Goal: Information Seeking & Learning: Check status

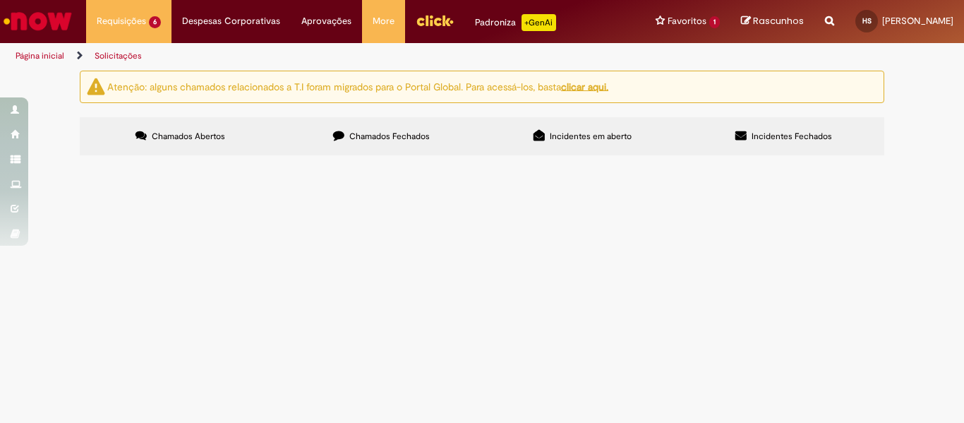
scroll to position [102, 0]
click at [0, 0] on span "Pessoal, preciso lançar para 01-10 uma promoção para o funcionário [PERSON_NAME…" at bounding box center [0, 0] width 0 height 0
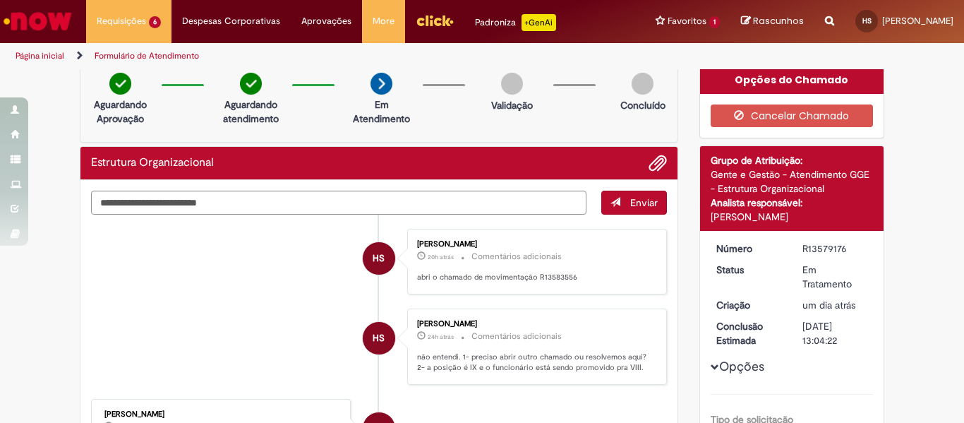
scroll to position [1, 0]
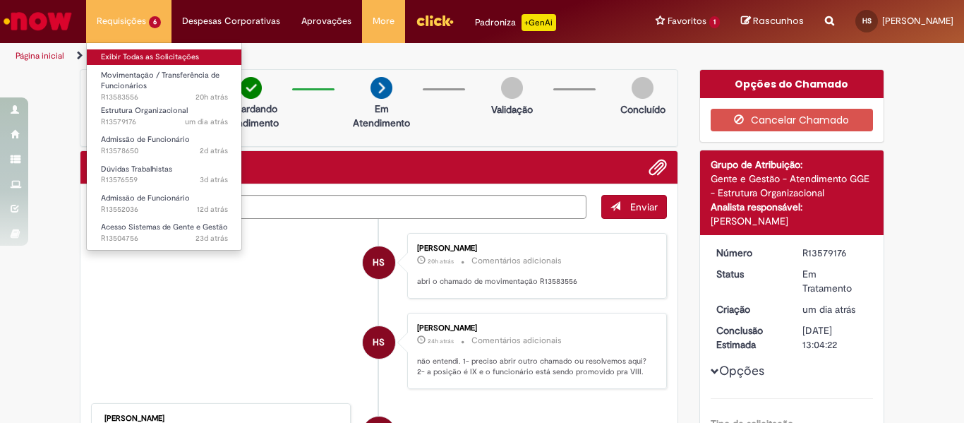
click at [155, 51] on link "Exibir Todas as Solicitações" at bounding box center [164, 57] width 155 height 16
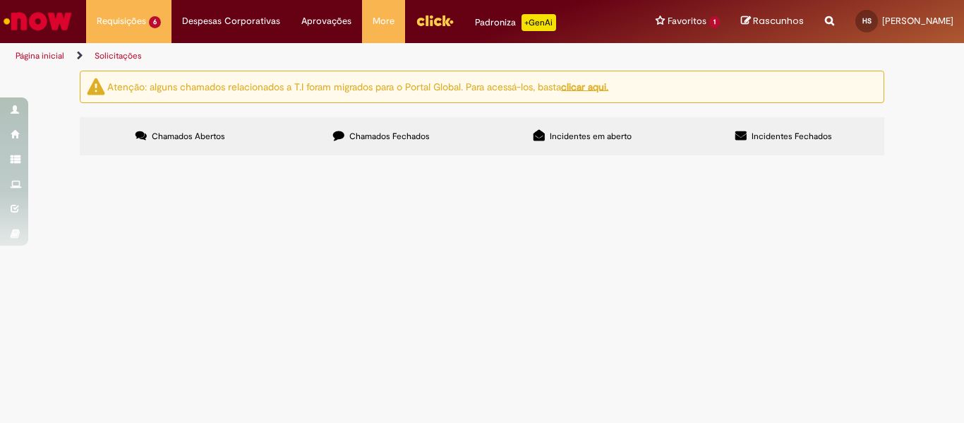
scroll to position [239, 0]
click at [0, 0] on span "pessoal, não estou conseguindo acessar meu RHW e FPW. do nada meus acessos bloq…" at bounding box center [0, 0] width 0 height 0
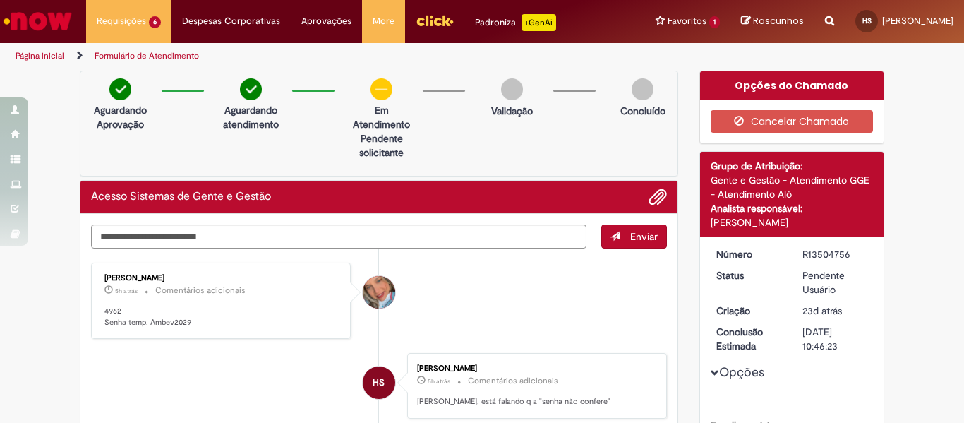
click at [107, 308] on p "4962 Senha temp. Ambev2029" at bounding box center [221, 317] width 235 height 22
copy p "4962"
click at [166, 323] on p "4962 Senha temp. Ambev2029" at bounding box center [221, 317] width 235 height 22
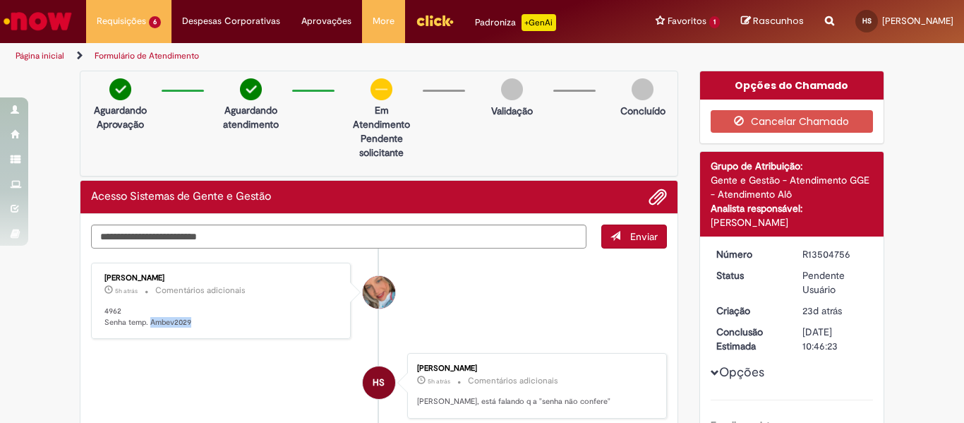
copy p "Ambev2029"
click at [258, 239] on textarea "Digite sua mensagem aqui..." at bounding box center [338, 236] width 495 height 24
type textarea "**********"
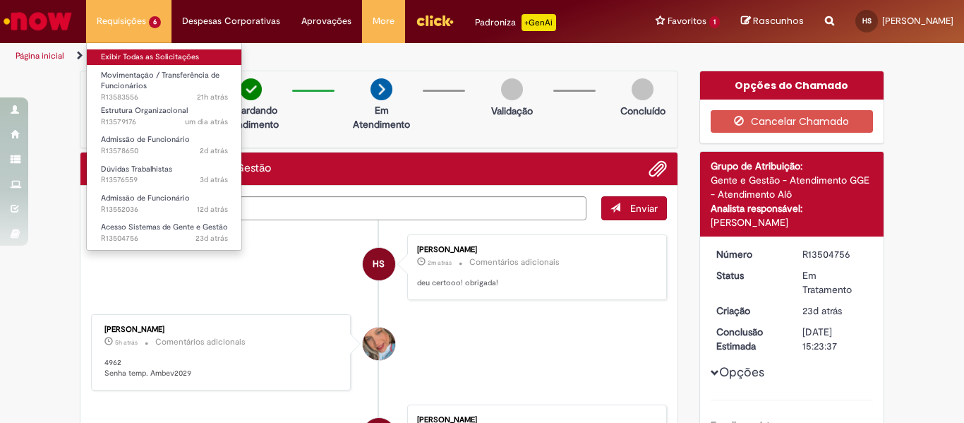
click at [159, 54] on link "Exibir Todas as Solicitações" at bounding box center [164, 57] width 155 height 16
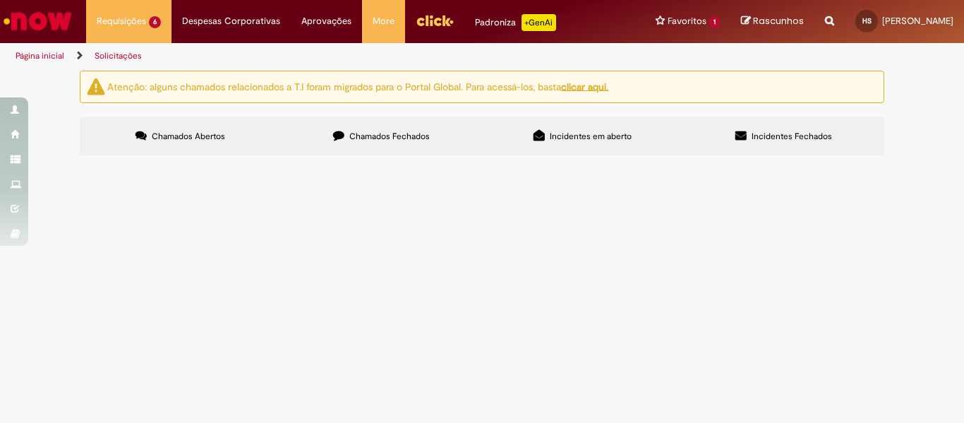
scroll to position [282, 0]
click at [0, 0] on span "bom dia! gostaria de entender melhor quais as atribuições do cargo de REPRESENT…" at bounding box center [0, 0] width 0 height 0
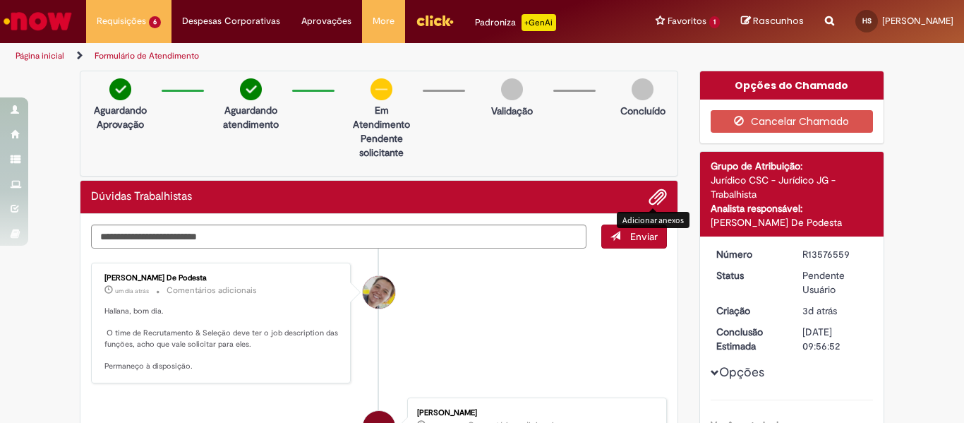
click at [649, 196] on span "Adicionar anexos" at bounding box center [657, 197] width 17 height 17
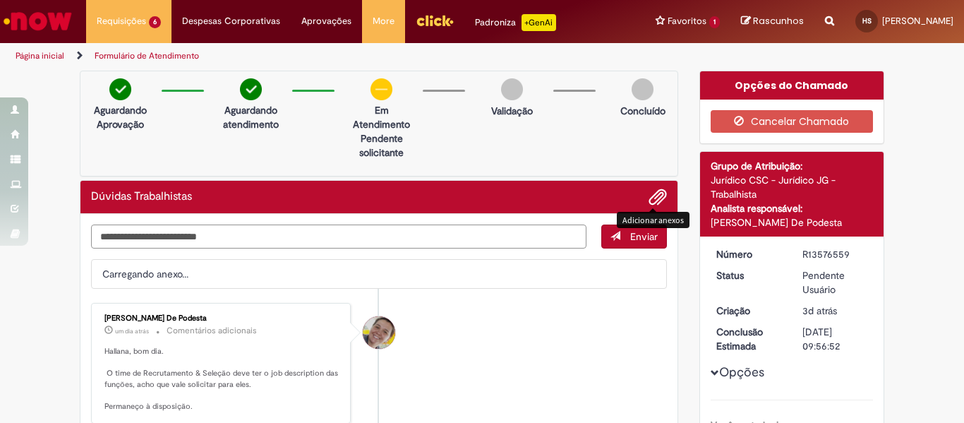
click at [173, 239] on textarea "Digite sua mensagem aqui..." at bounding box center [338, 236] width 495 height 24
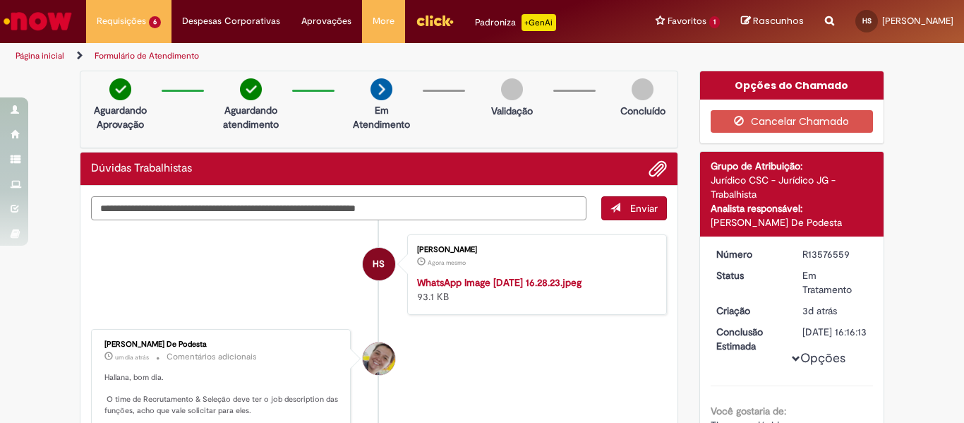
type textarea "**********"
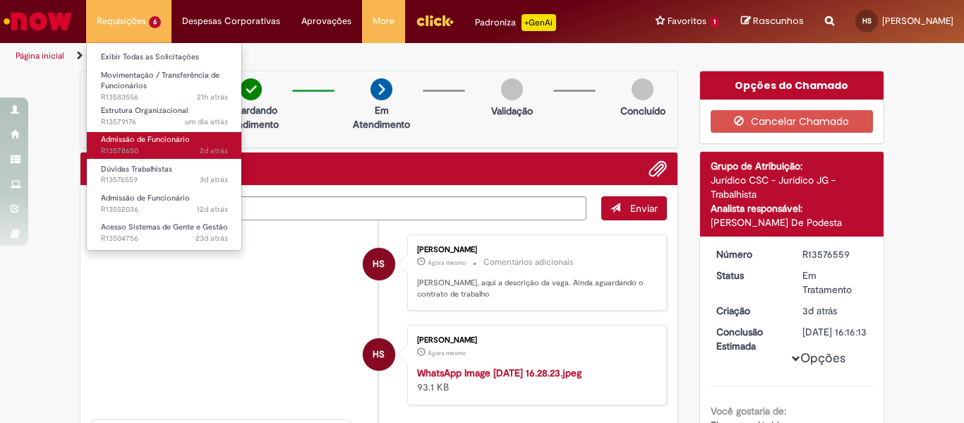
click at [177, 148] on span "2d atrás 2 dias atrás R13578650" at bounding box center [164, 150] width 127 height 11
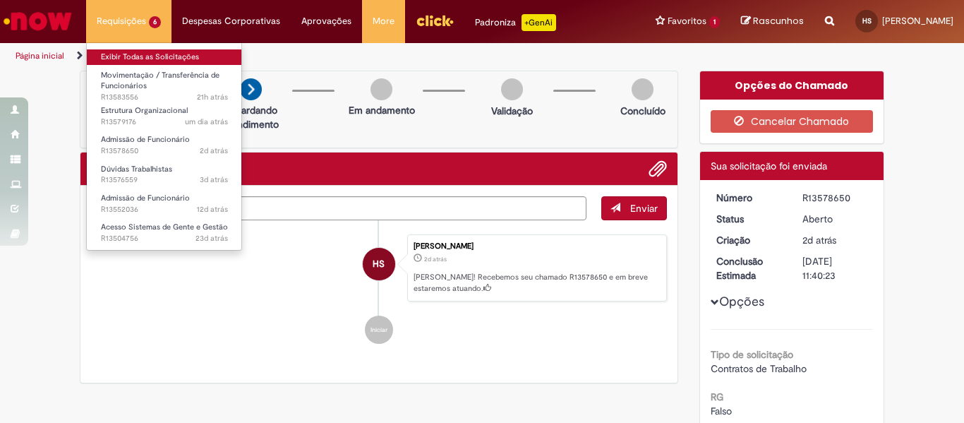
click at [164, 62] on link "Exibir Todas as Solicitações" at bounding box center [164, 57] width 155 height 16
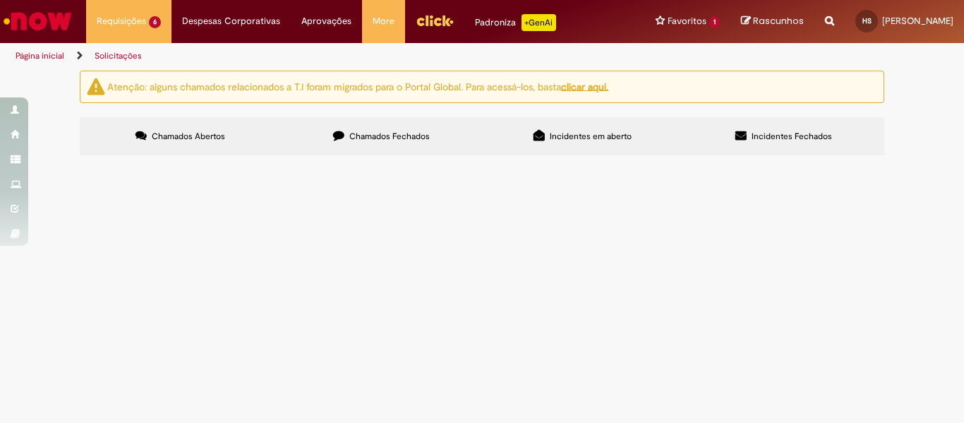
scroll to position [44, 0]
click at [0, 0] on span "Pessoal, preciso lançar para 01-10 uma promoção para o funcionário [PERSON_NAME…" at bounding box center [0, 0] width 0 height 0
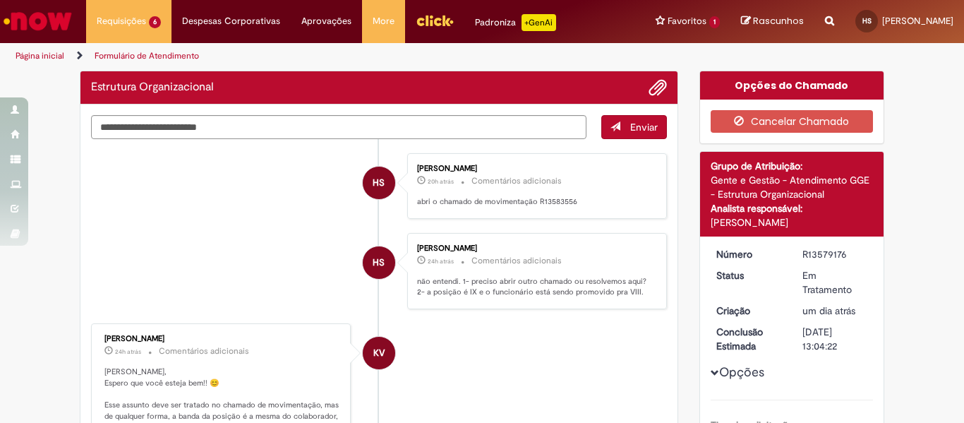
click at [392, 335] on li "KV Karine Vieira 24h atrás 24 horas atrás Comentários adicionais Olá Hallana, E…" at bounding box center [379, 400] width 576 height 154
